Goal: Information Seeking & Learning: Learn about a topic

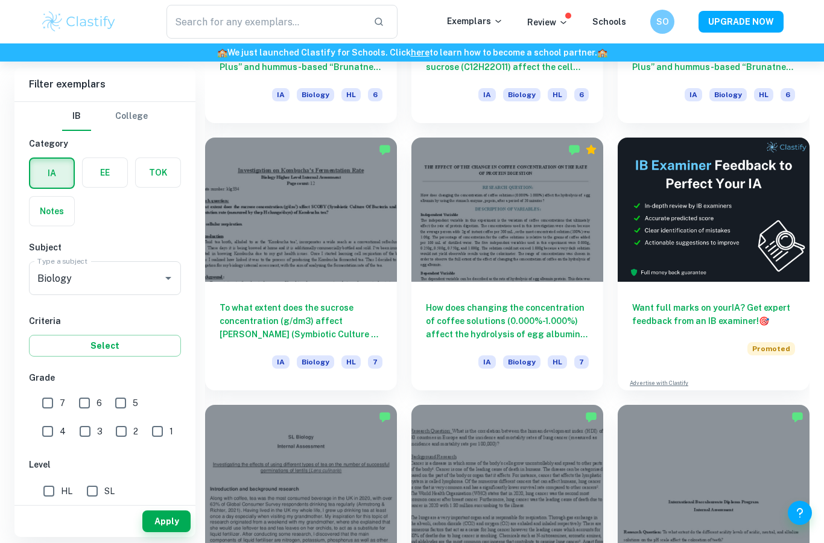
scroll to position [4542, 0]
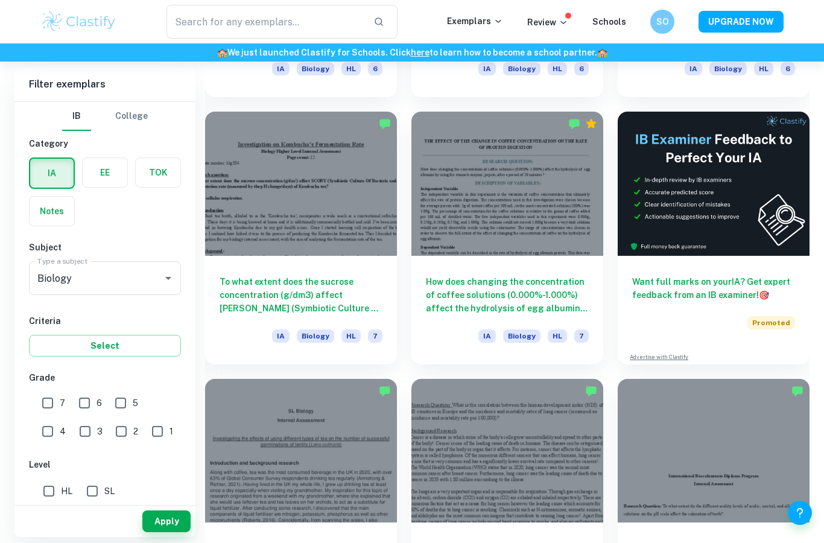
click at [540, 278] on h6 "How does changing the concentration of coffee solutions (0.000%-1.000%) affect …" at bounding box center [507, 295] width 163 height 40
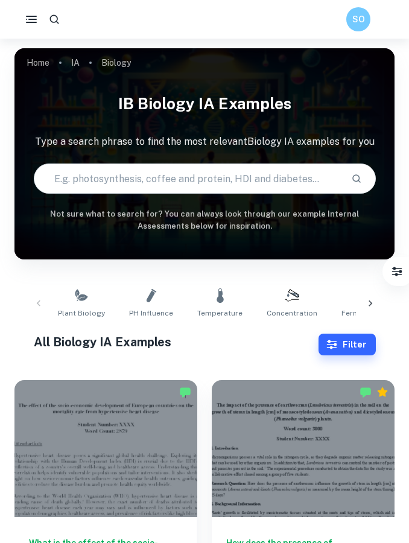
scroll to position [396, 0]
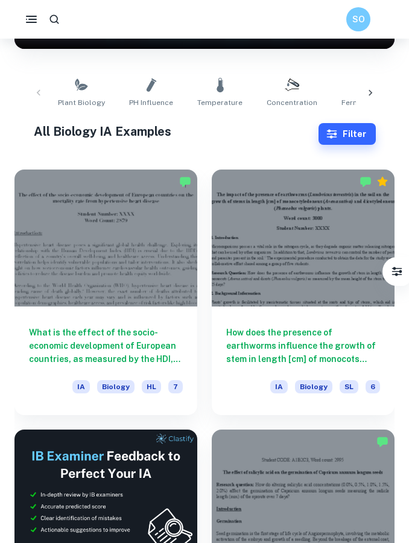
click at [54, 357] on h6 "What is the effect of the socio-economic development of European countries, as …" at bounding box center [106, 346] width 154 height 40
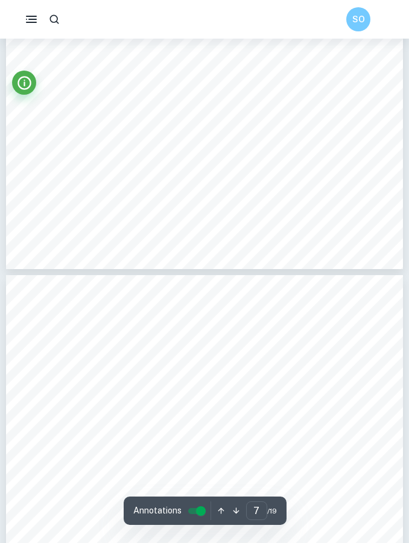
scroll to position [3498, 0]
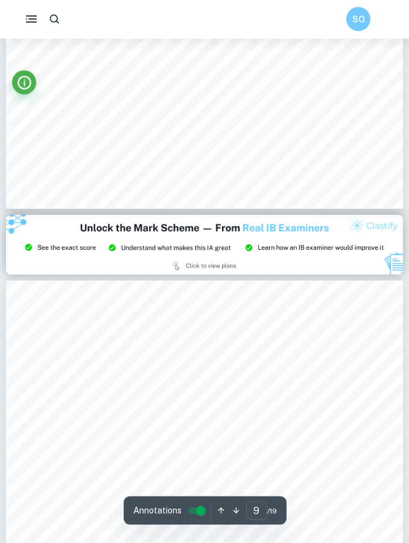
type input "8"
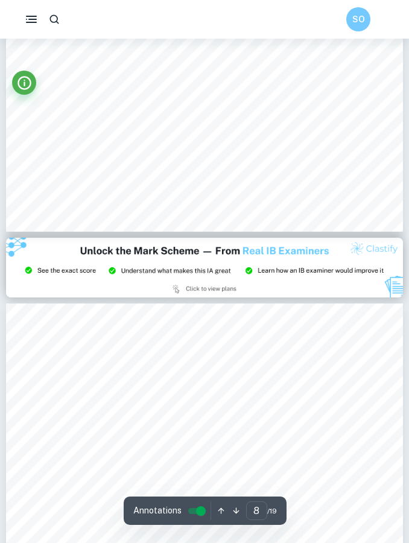
scroll to position [4402, 0]
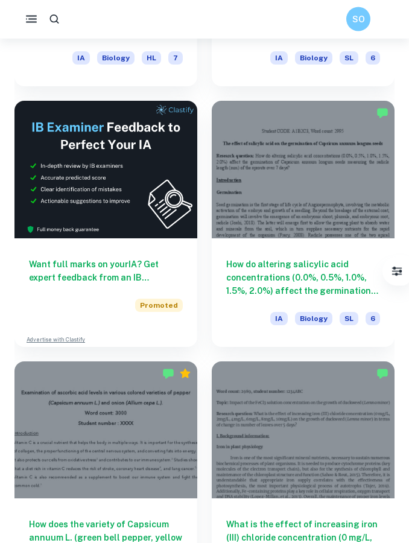
scroll to position [693, 0]
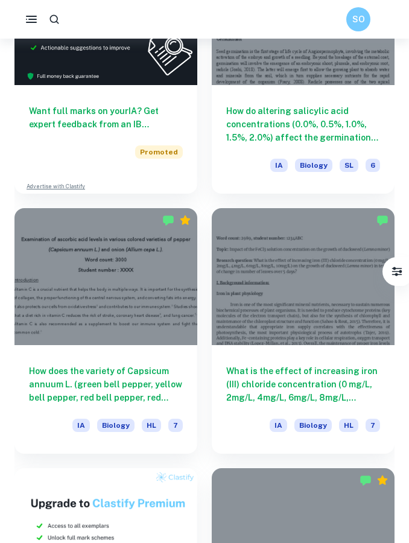
click at [252, 393] on h6 "What is the effect of increasing iron (III) chloride concentration (0 mg/L, 2mg…" at bounding box center [303, 384] width 154 height 40
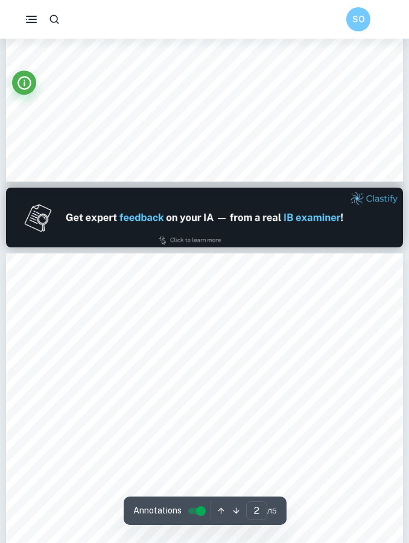
type input "1"
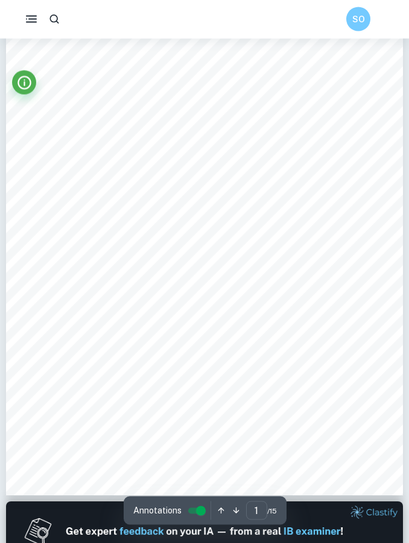
scroll to position [116, 0]
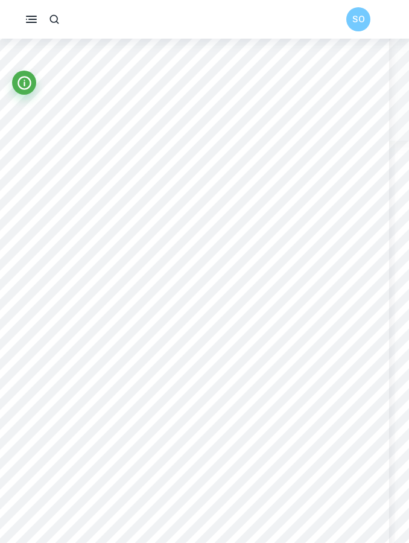
scroll to position [1862, 14]
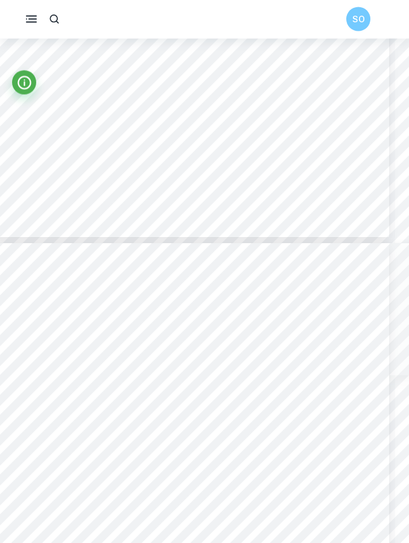
type input "4"
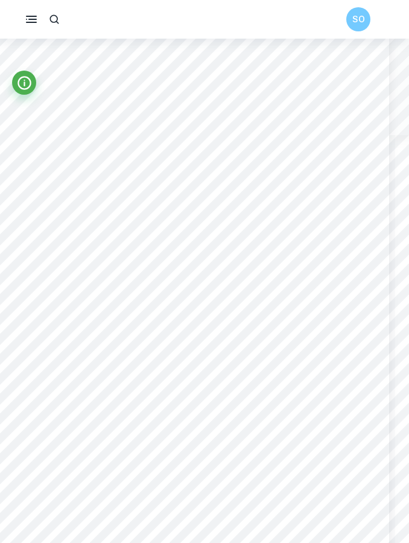
scroll to position [1880, 14]
